Goal: Navigation & Orientation: Find specific page/section

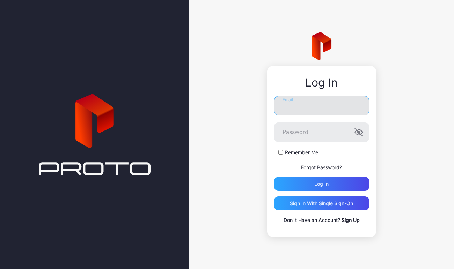
type input "**********"
click at [349, 104] on input "**********" at bounding box center [321, 106] width 95 height 20
paste input "**********"
type input "**********"
click at [361, 131] on icon "button" at bounding box center [359, 132] width 8 height 8
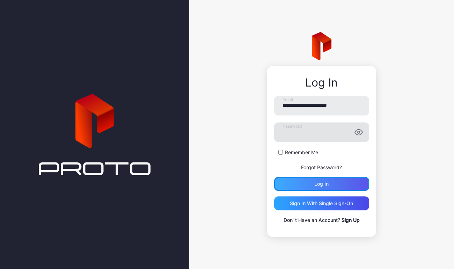
click at [312, 184] on div "Log in" at bounding box center [321, 184] width 95 height 14
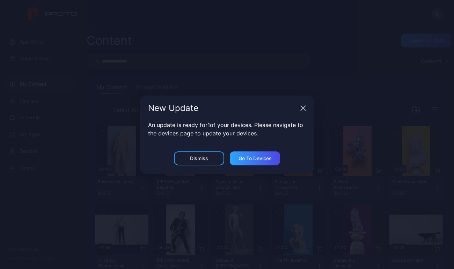
click at [303, 114] on div "New Update" at bounding box center [227, 108] width 175 height 25
click at [302, 109] on icon "button" at bounding box center [303, 108] width 5 height 5
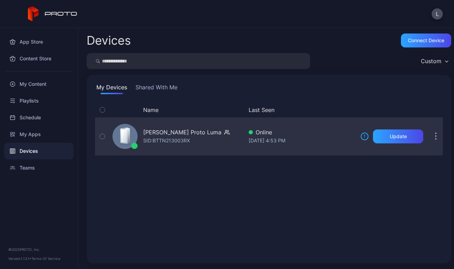
click at [435, 139] on icon "button" at bounding box center [436, 137] width 2 height 8
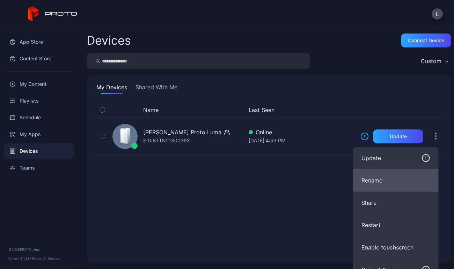
click at [383, 184] on button "Rename" at bounding box center [396, 180] width 86 height 22
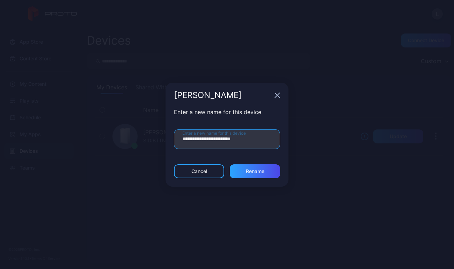
drag, startPoint x: 218, startPoint y: 141, endPoint x: 172, endPoint y: 141, distance: 46.5
click at [172, 141] on div "**********" at bounding box center [227, 136] width 123 height 57
click at [210, 140] on input "**********" at bounding box center [227, 140] width 106 height 20
type input "**********"
click at [254, 167] on div "Rename" at bounding box center [255, 172] width 50 height 14
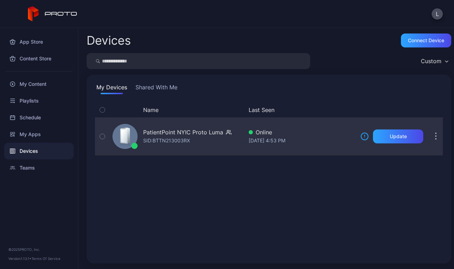
click at [189, 131] on div "PatientPoint NYIC Proto Luma" at bounding box center [183, 132] width 80 height 8
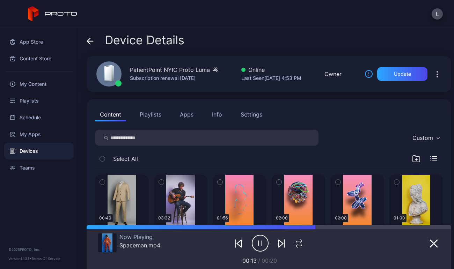
click at [189, 115] on button "Apps" at bounding box center [186, 115] width 23 height 14
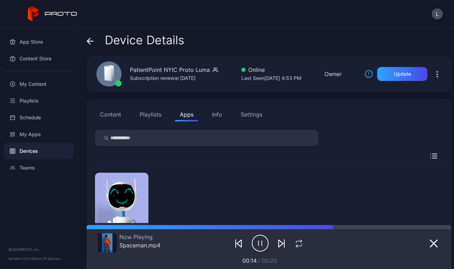
scroll to position [41, 0]
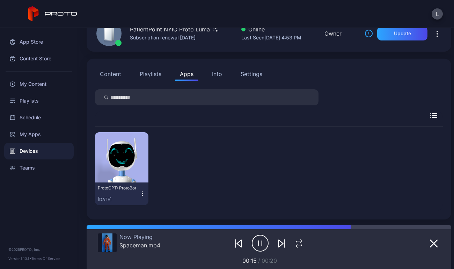
click at [219, 73] on div "Info" at bounding box center [217, 74] width 10 height 8
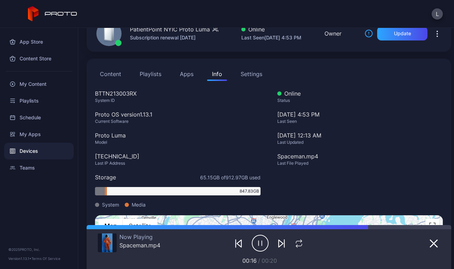
click at [184, 72] on button "Apps" at bounding box center [186, 74] width 23 height 14
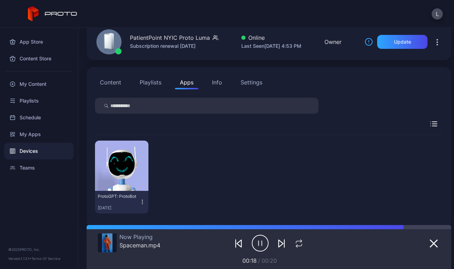
scroll to position [40, 0]
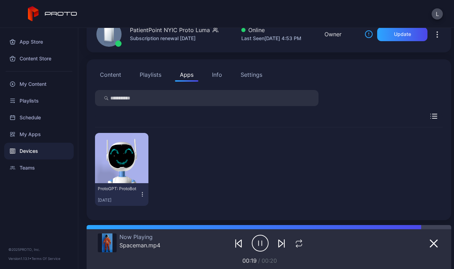
click at [256, 75] on div "Settings" at bounding box center [252, 75] width 22 height 8
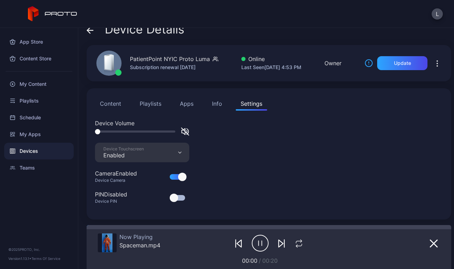
click at [151, 105] on button "Playlists" at bounding box center [150, 104] width 31 height 14
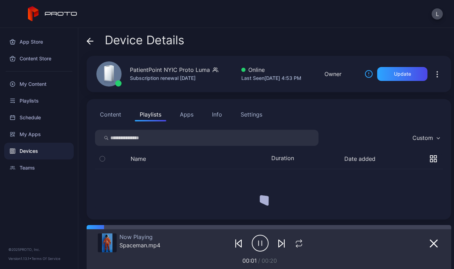
scroll to position [0, 0]
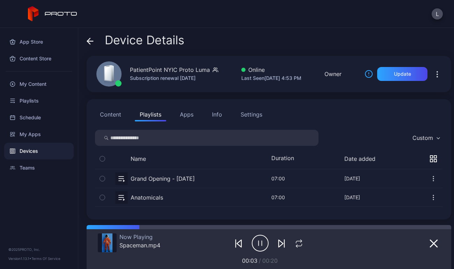
click at [185, 110] on button "Apps" at bounding box center [186, 115] width 23 height 14
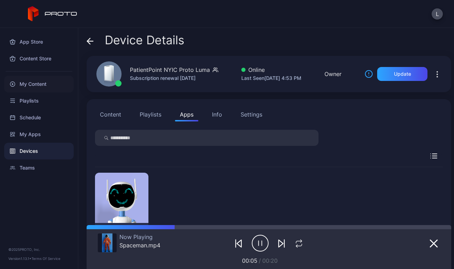
click at [35, 88] on div "My Content" at bounding box center [39, 84] width 70 height 17
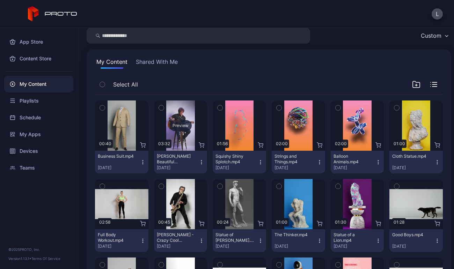
scroll to position [32, 0]
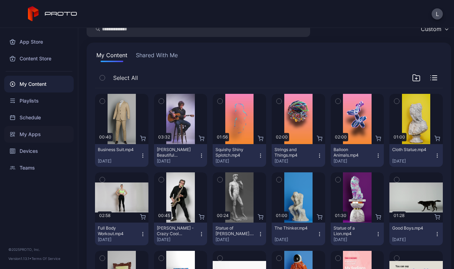
click at [40, 137] on div "My Apps" at bounding box center [39, 134] width 70 height 17
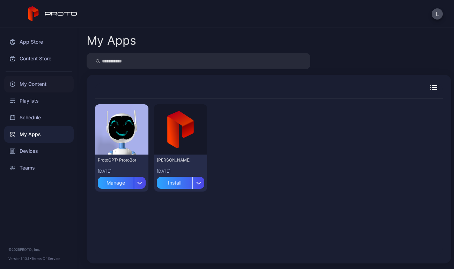
click at [34, 87] on div "My Content" at bounding box center [39, 84] width 70 height 17
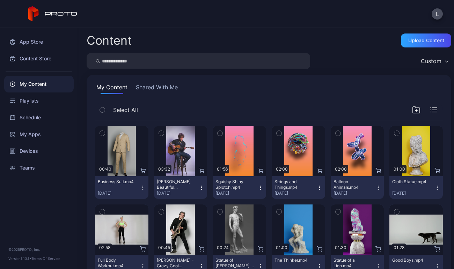
scroll to position [32, 0]
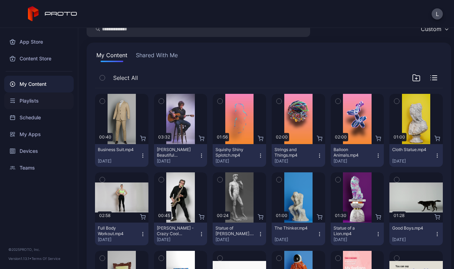
click at [46, 101] on div "Playlists" at bounding box center [39, 101] width 70 height 17
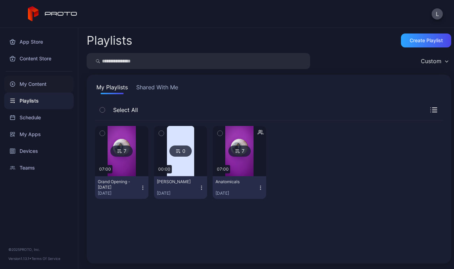
click at [36, 89] on div "My Content" at bounding box center [39, 84] width 70 height 17
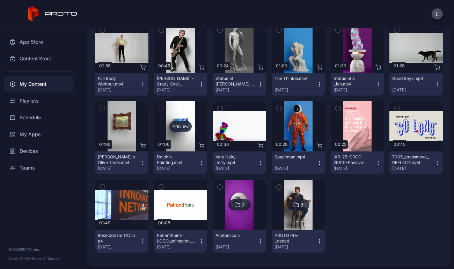
scroll to position [185, 0]
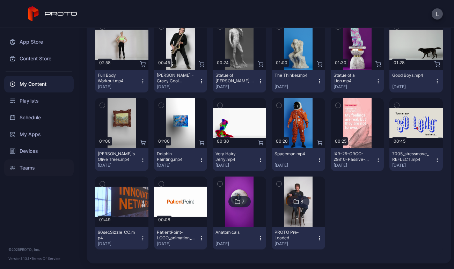
click at [30, 165] on div "Teams" at bounding box center [39, 168] width 70 height 17
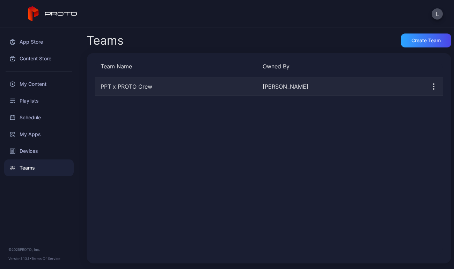
click at [135, 86] on div "PPT x PROTO Crew" at bounding box center [176, 86] width 162 height 8
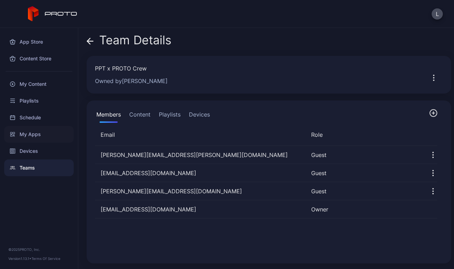
click at [25, 142] on div "My Apps" at bounding box center [39, 134] width 70 height 17
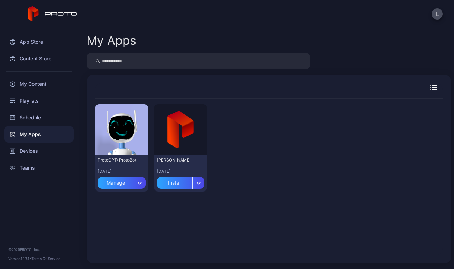
click at [30, 126] on div "My Apps" at bounding box center [39, 134] width 70 height 17
click at [30, 116] on div "Schedule" at bounding box center [39, 117] width 70 height 17
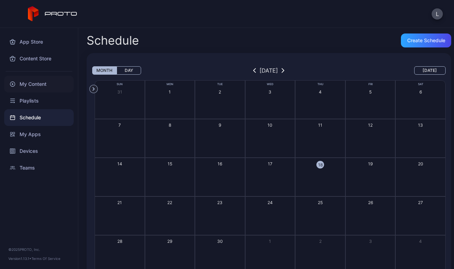
click at [28, 91] on div "My Content" at bounding box center [39, 84] width 70 height 17
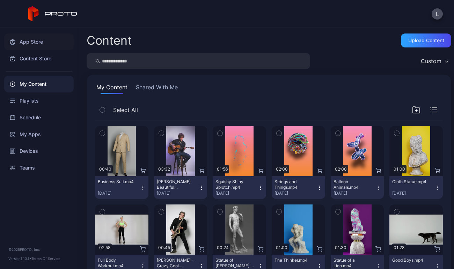
click at [37, 44] on div "App Store" at bounding box center [39, 42] width 70 height 17
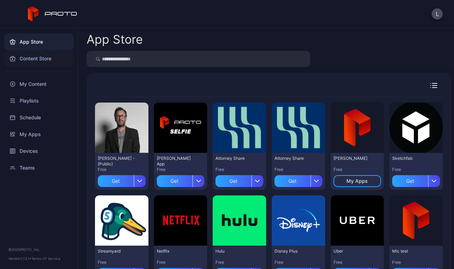
click at [43, 59] on div "Content Store" at bounding box center [39, 58] width 70 height 17
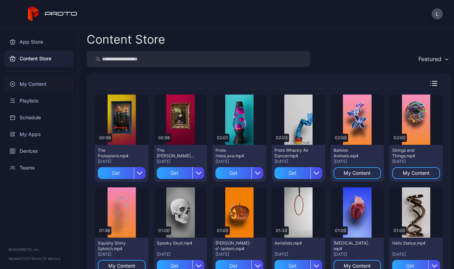
click at [21, 87] on div "My Content" at bounding box center [39, 84] width 70 height 17
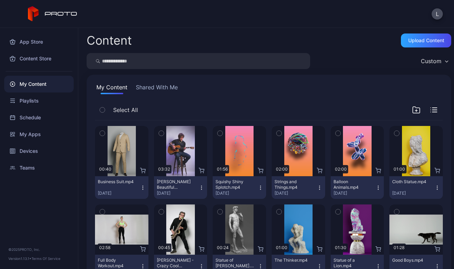
click at [59, 11] on icon at bounding box center [53, 13] width 50 height 15
